Goal: Check status: Check status

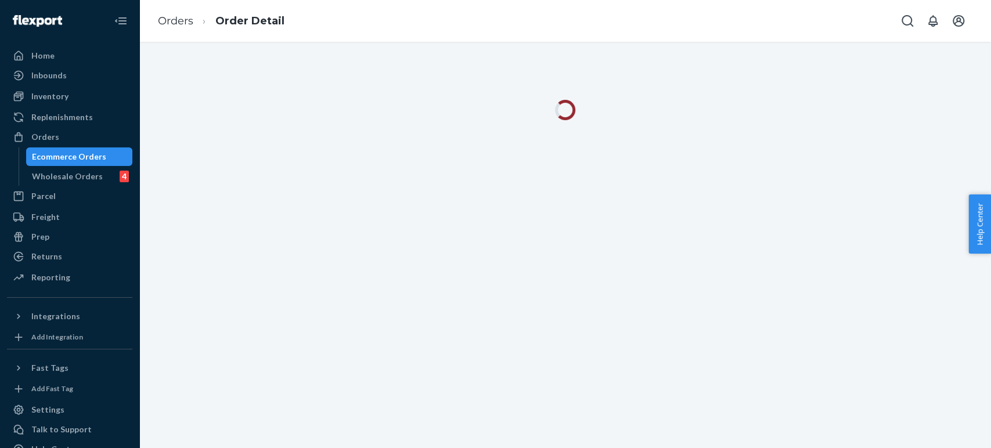
click at [170, 31] on ol "Orders Order Detail" at bounding box center [221, 21] width 145 height 34
click at [171, 24] on link "Orders" at bounding box center [175, 21] width 35 height 13
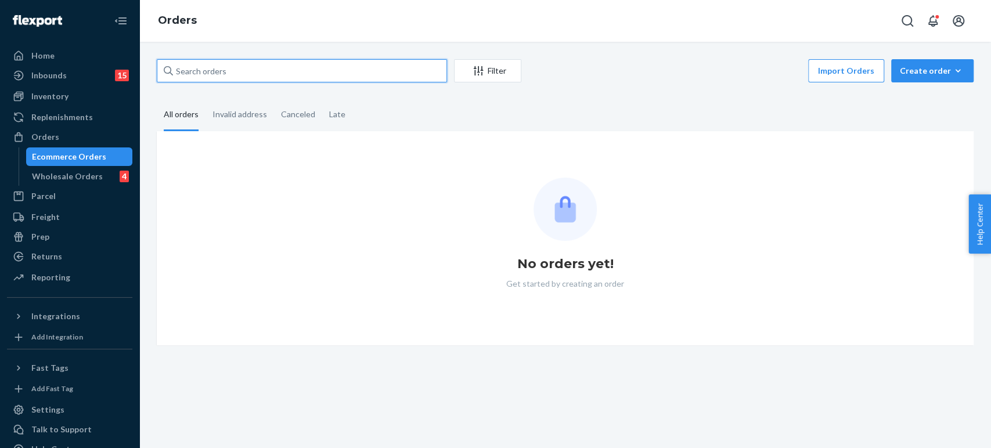
click at [240, 70] on input "text" at bounding box center [302, 70] width 290 height 23
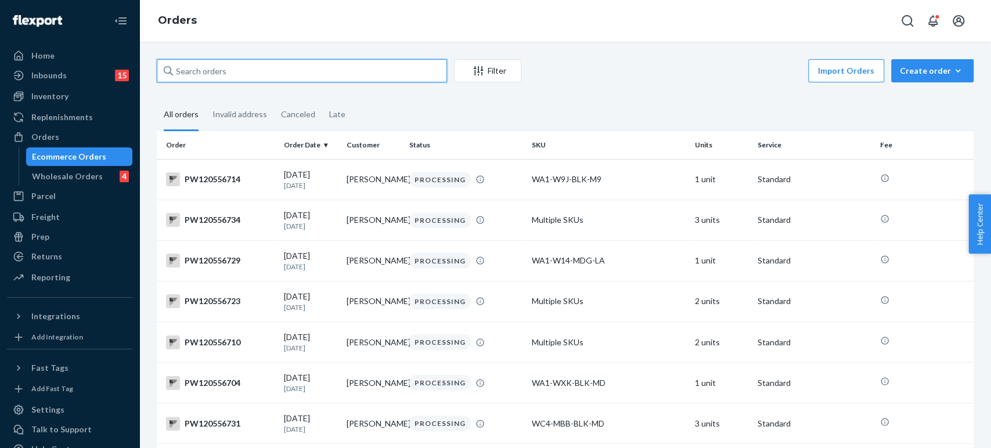
click at [240, 70] on input "text" at bounding box center [302, 70] width 290 height 23
paste input "PW120534462"
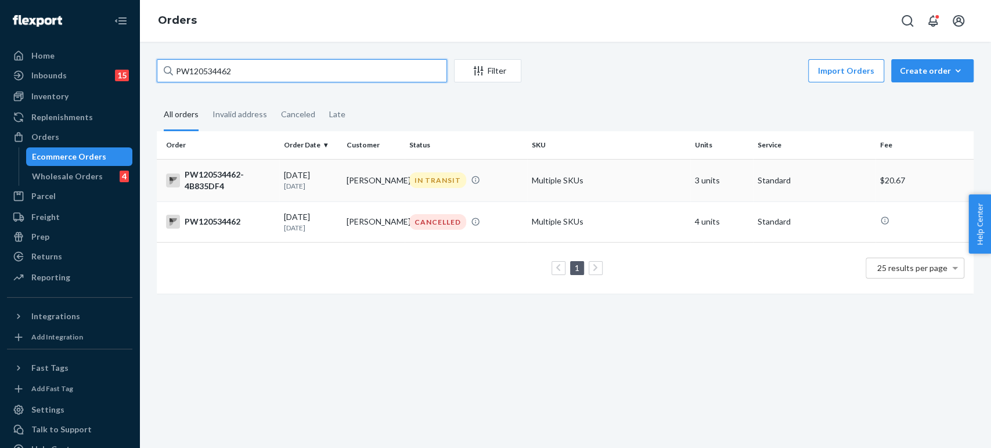
type input "PW120534462"
click at [299, 175] on div "[DATE] [DATE]" at bounding box center [310, 179] width 53 height 21
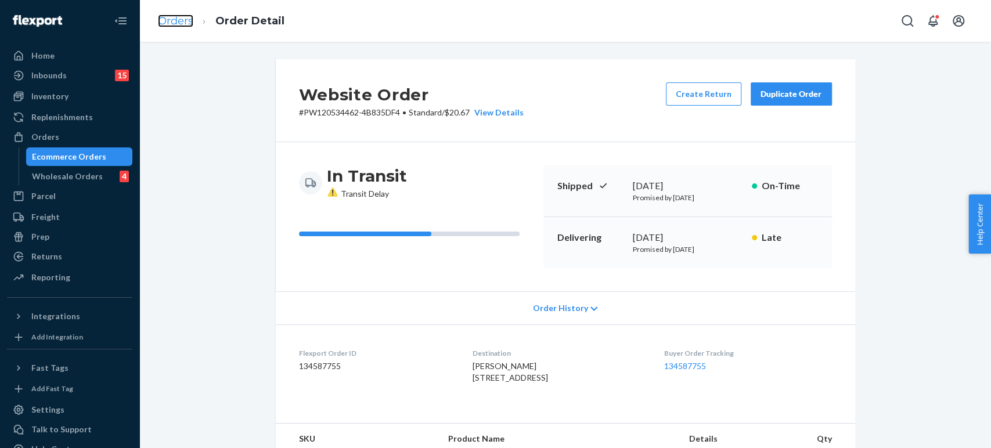
click at [178, 19] on link "Orders" at bounding box center [175, 21] width 35 height 13
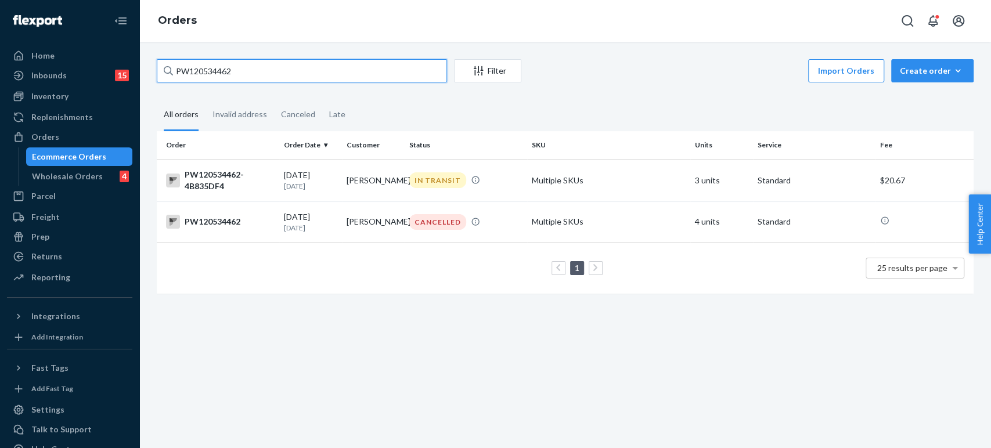
click at [262, 70] on input "PW120534462" at bounding box center [302, 70] width 290 height 23
paste input "[STREET_ADDRESS][PERSON_NAME]"
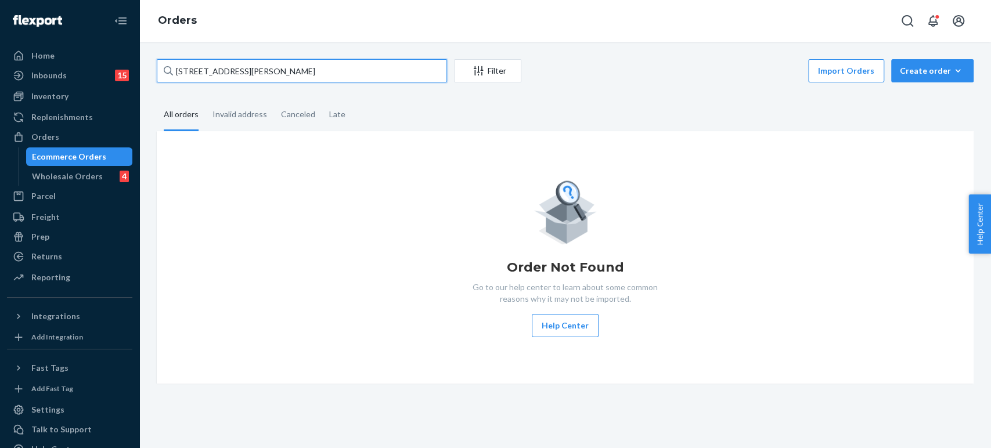
click at [176, 76] on input "[STREET_ADDRESS][PERSON_NAME]" at bounding box center [302, 70] width 290 height 23
paste input "PW120534462"
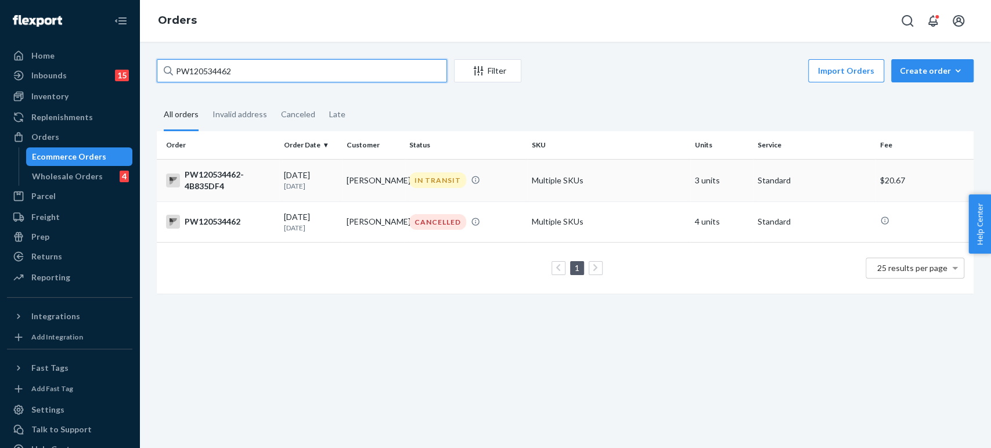
type input "PW120534462"
click at [312, 181] on p "[DATE]" at bounding box center [310, 186] width 53 height 10
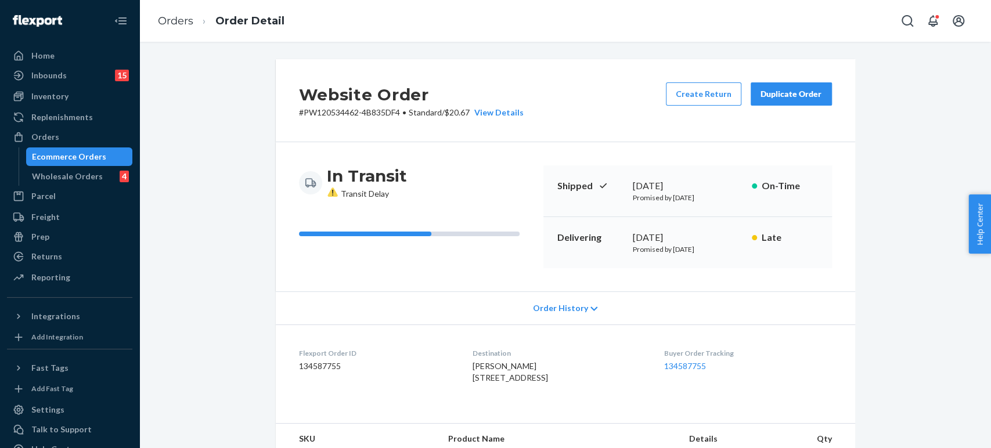
scroll to position [387, 0]
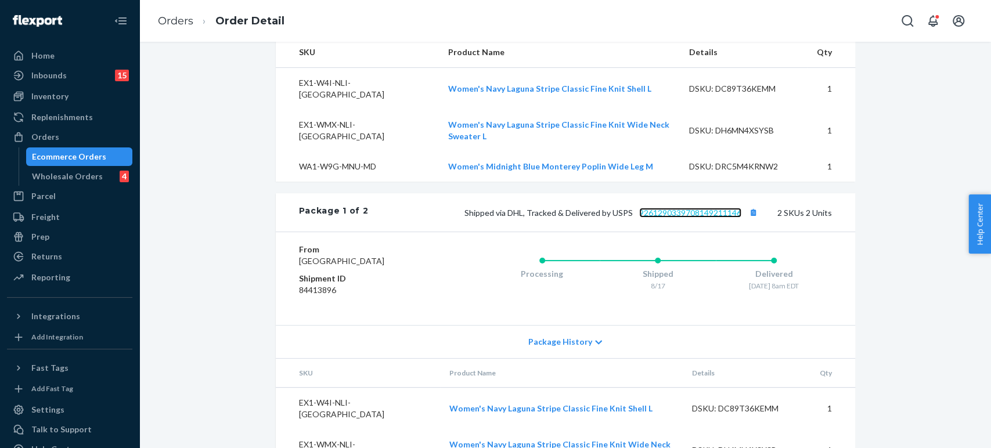
click at [709, 209] on link "9261290339708149211146" at bounding box center [690, 213] width 102 height 10
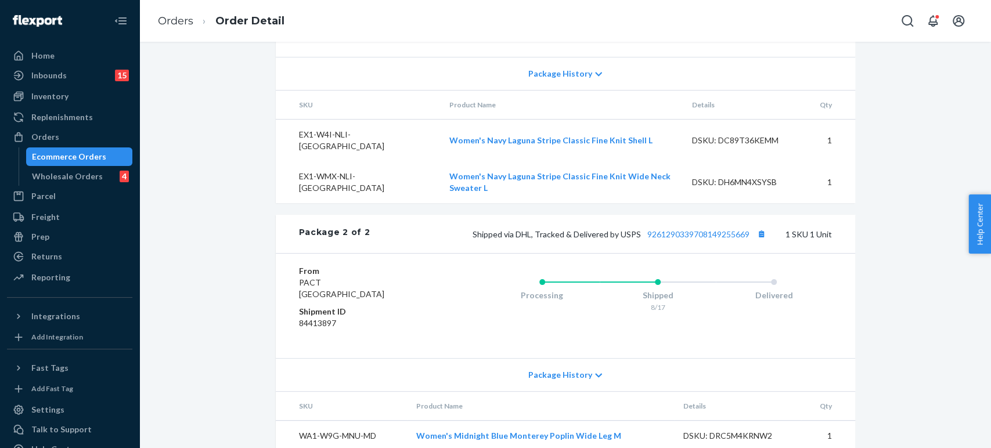
scroll to position [659, 0]
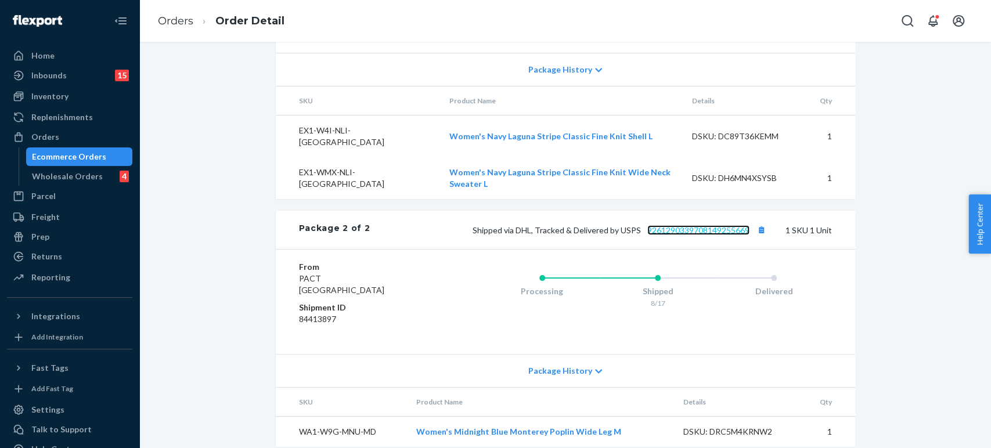
click at [669, 225] on link "9261290339708149255669" at bounding box center [698, 230] width 102 height 10
click at [171, 29] on ol "Orders Order Detail" at bounding box center [221, 21] width 145 height 34
click at [175, 21] on link "Orders" at bounding box center [175, 21] width 35 height 13
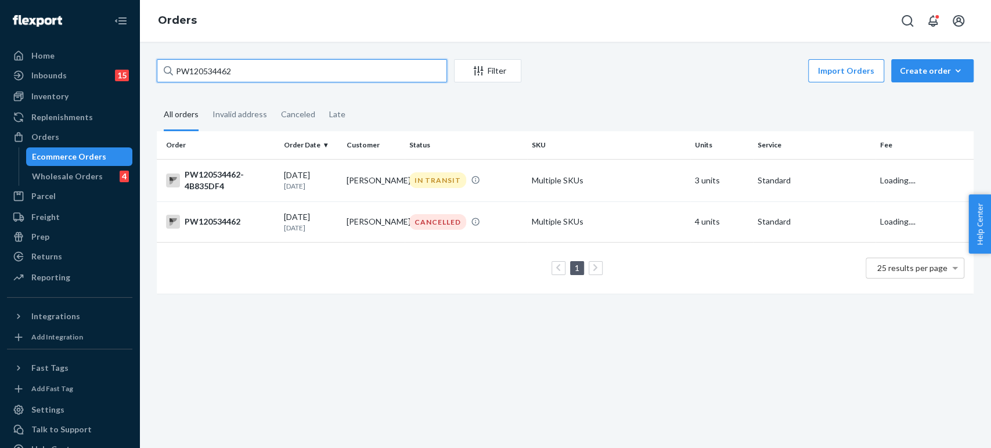
click at [237, 77] on input "PW120534462" at bounding box center [302, 70] width 290 height 23
click at [237, 78] on input "PW120534462" at bounding box center [302, 70] width 290 height 23
paste input "15432"
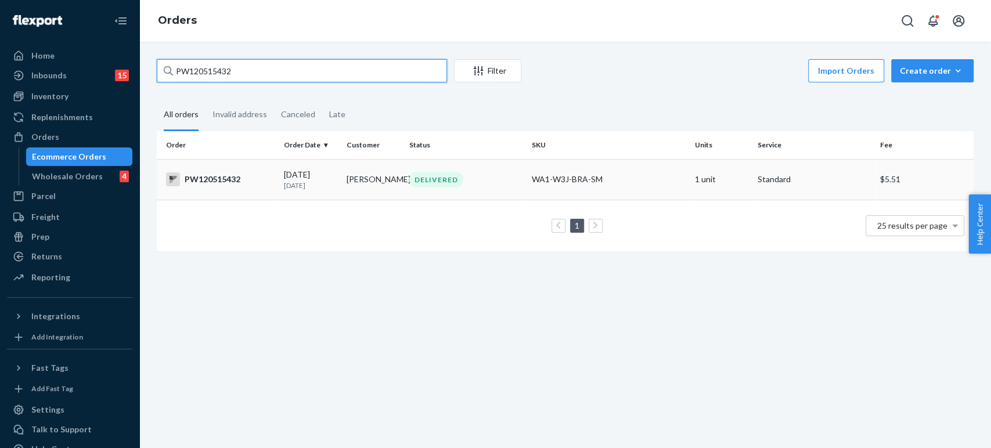
type input "PW120515432"
click at [356, 175] on td "[PERSON_NAME]" at bounding box center [373, 179] width 63 height 41
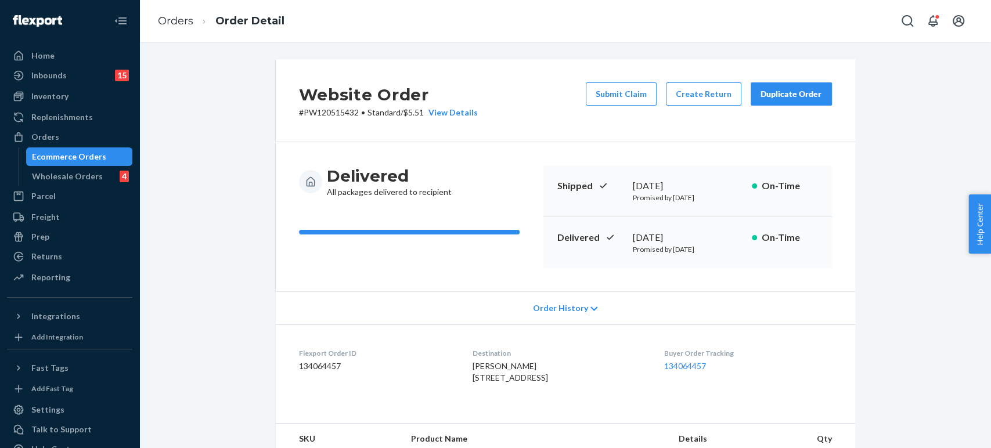
scroll to position [320, 0]
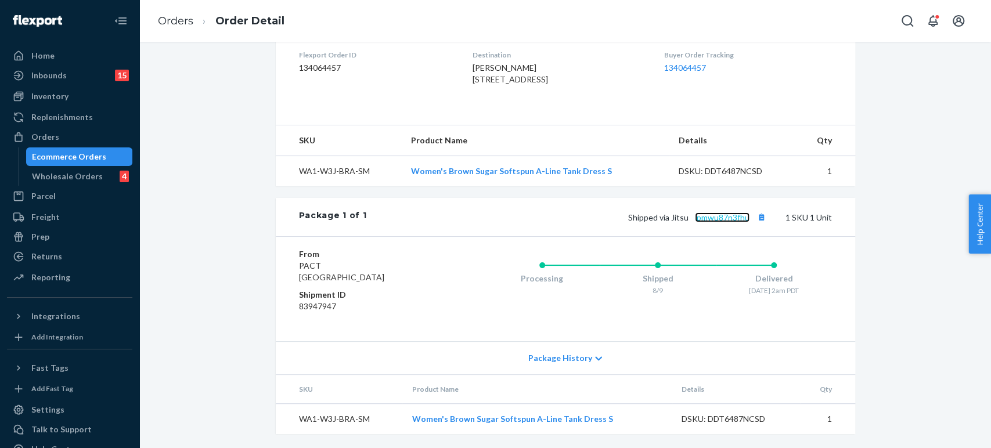
click at [710, 219] on link "lpmwu87n3fhu" at bounding box center [722, 217] width 55 height 10
click at [181, 25] on link "Orders" at bounding box center [175, 21] width 35 height 13
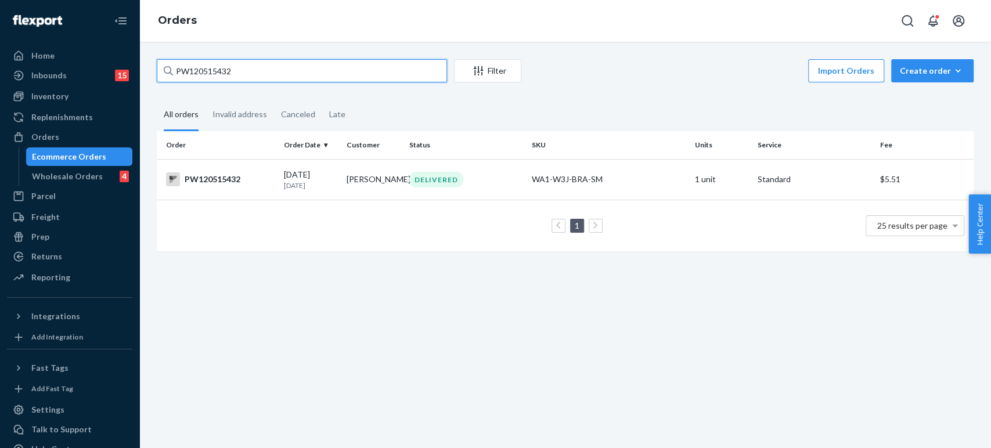
click at [230, 60] on input "PW120515432" at bounding box center [302, 70] width 290 height 23
paste input "[STREET_ADDRESS]"
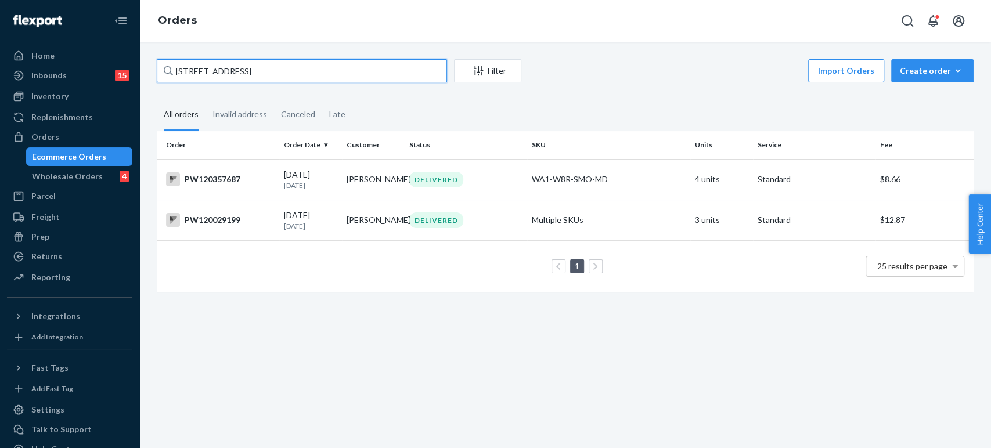
click at [214, 74] on input "[STREET_ADDRESS]" at bounding box center [302, 70] width 290 height 23
paste input "PW120548401"
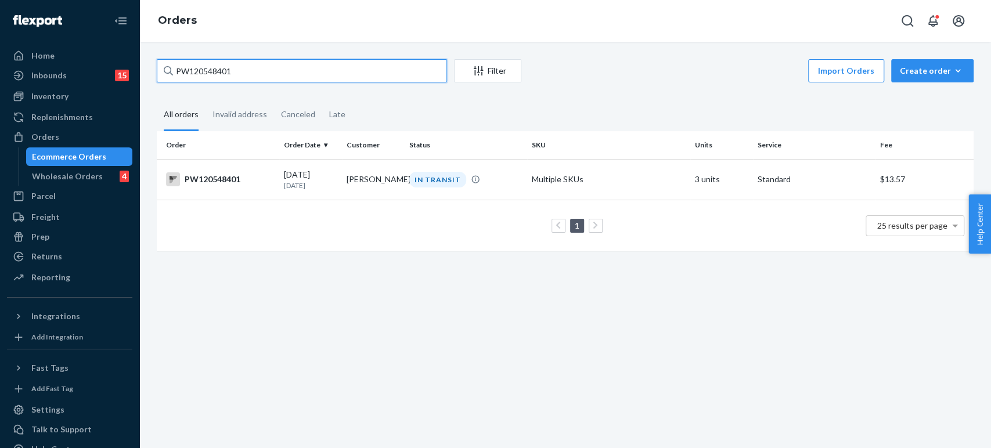
type input "PW120548401"
click at [342, 186] on td "[PERSON_NAME]" at bounding box center [373, 179] width 63 height 41
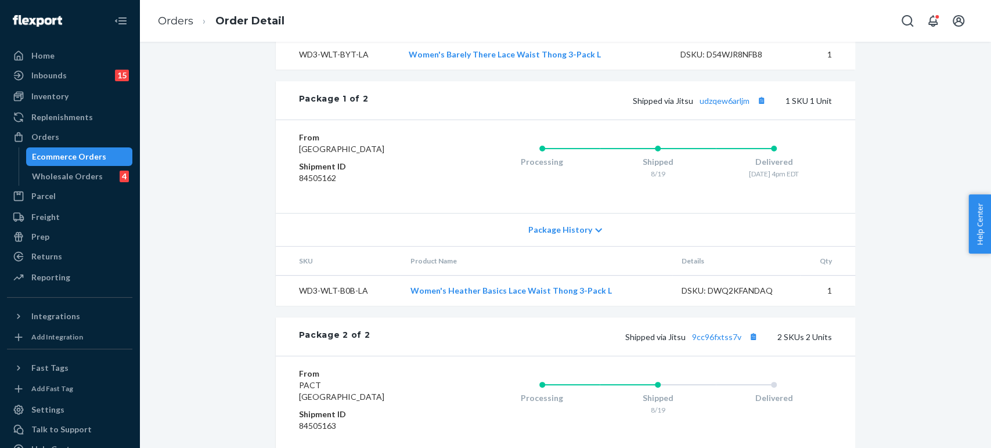
scroll to position [580, 0]
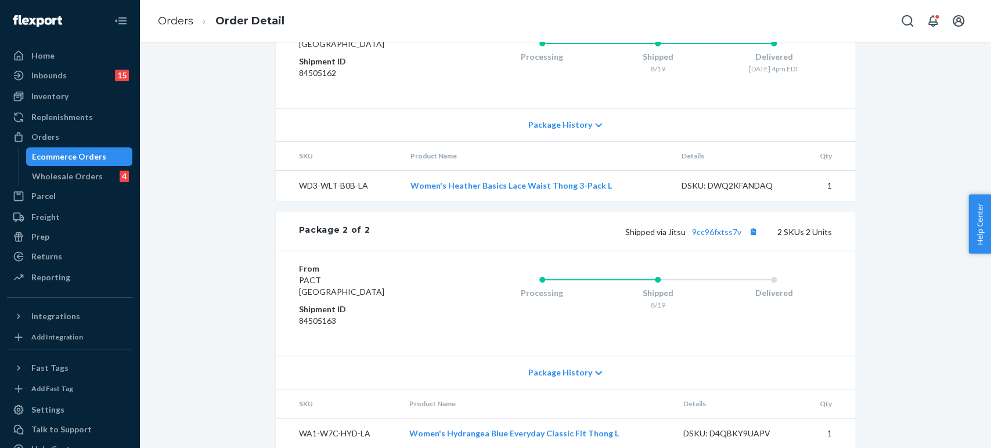
click at [712, 239] on div "Shipped via Jitsu 9cc96fxtss7v 2 SKUs 2 Units" at bounding box center [600, 231] width 461 height 15
click at [714, 237] on link "9cc96fxtss7v" at bounding box center [716, 232] width 49 height 10
